Goal: Task Accomplishment & Management: Manage account settings

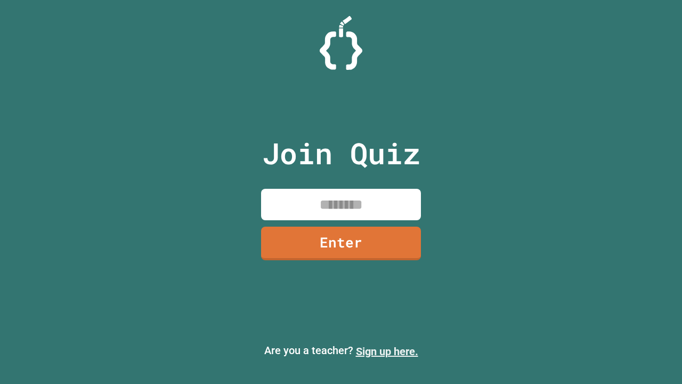
click at [387, 351] on link "Sign up here." at bounding box center [387, 351] width 62 height 13
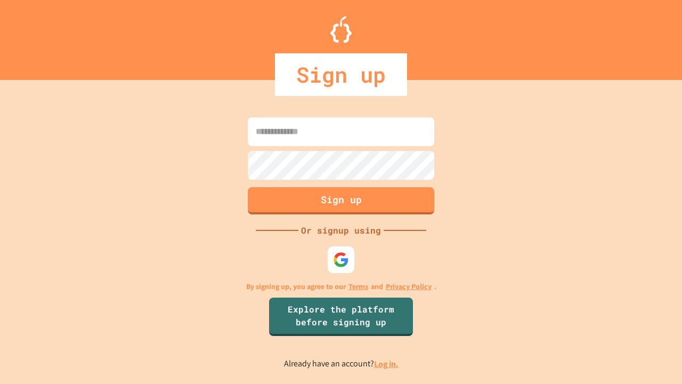
click at [387, 363] on link "Log in." at bounding box center [386, 363] width 25 height 11
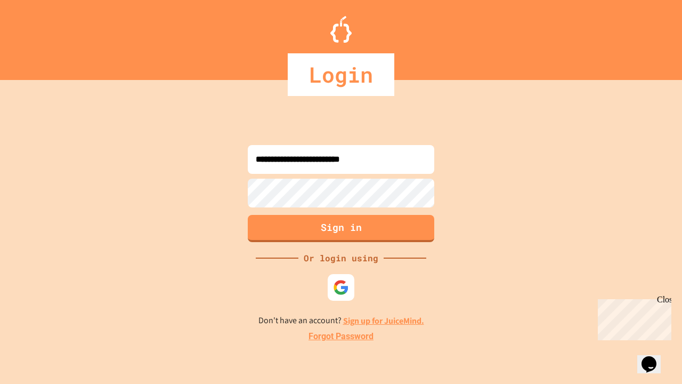
type input "**********"
